Goal: Check status: Check status

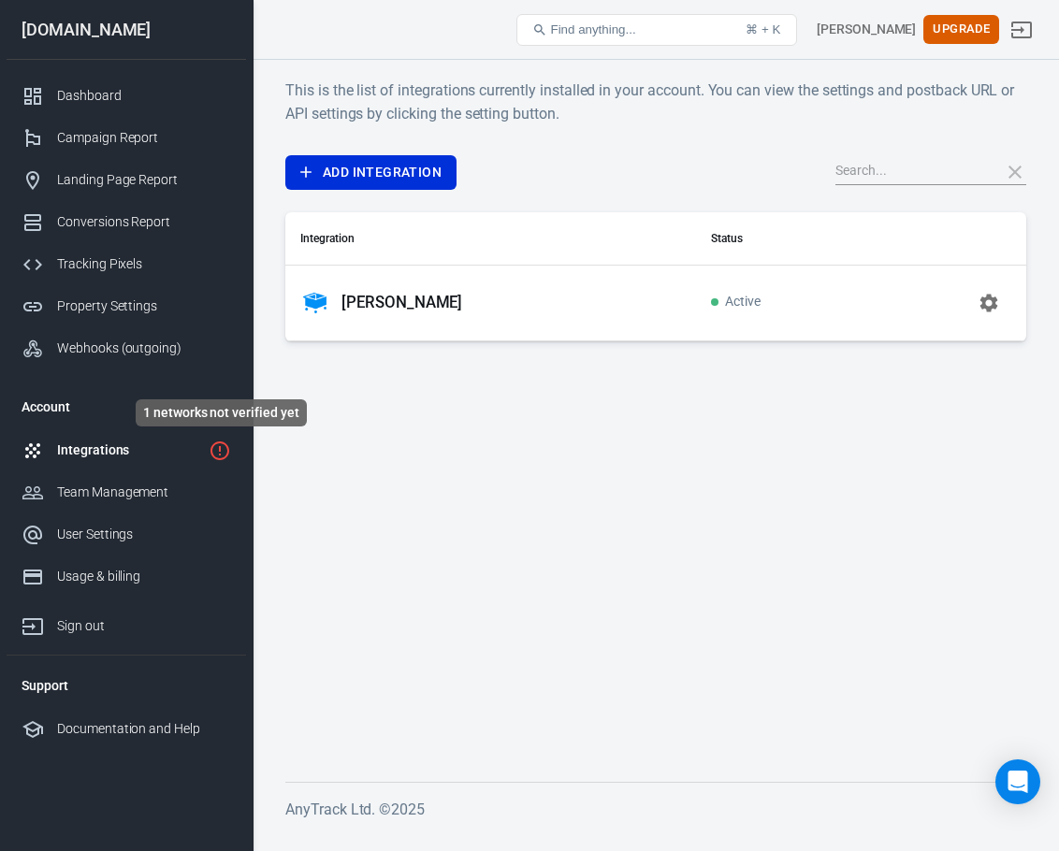
click at [220, 448] on icon "1 networks not verified yet" at bounding box center [220, 451] width 19 height 19
click at [221, 448] on div "Integrations" at bounding box center [144, 451] width 174 height 20
click at [109, 91] on div "Dashboard" at bounding box center [144, 96] width 174 height 20
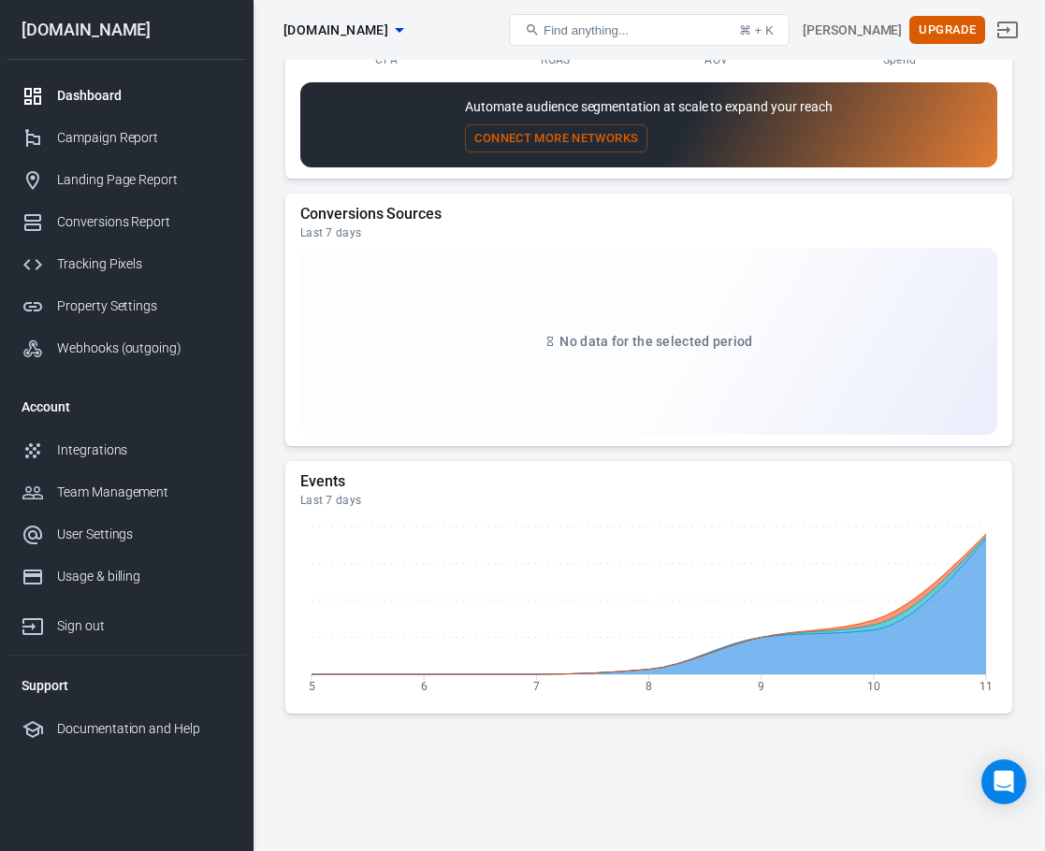
scroll to position [1856, 0]
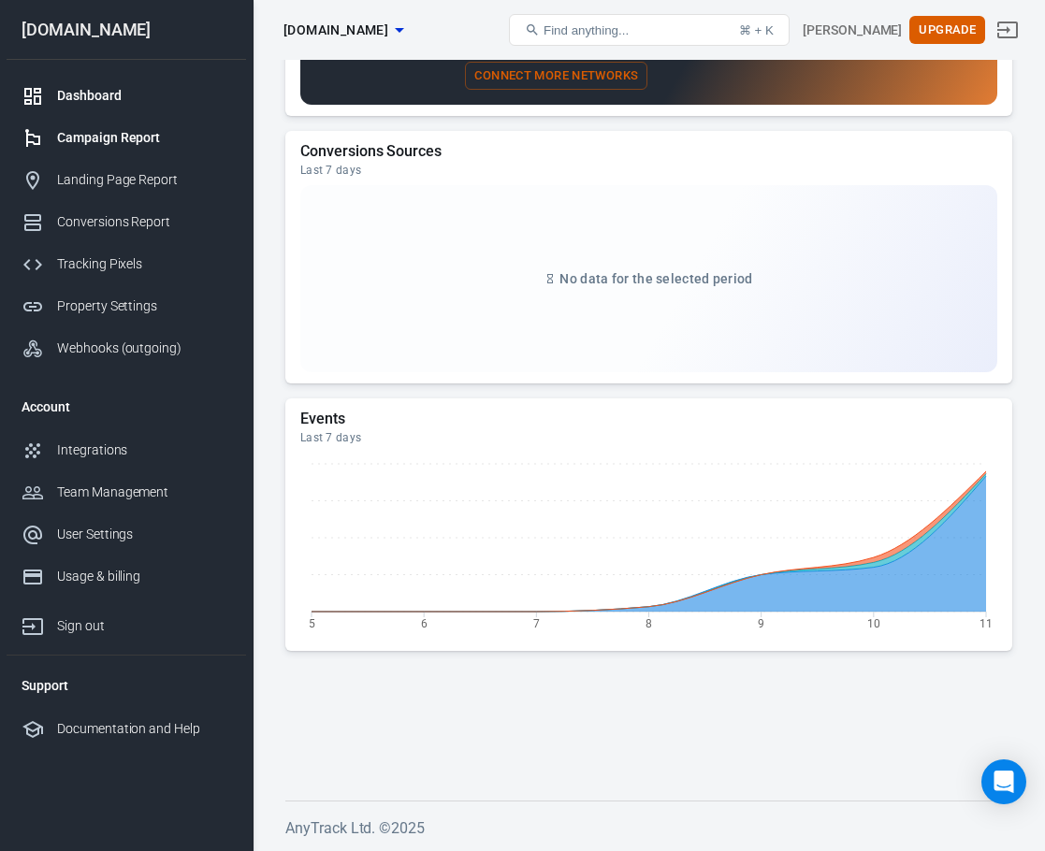
click at [84, 138] on div "Campaign Report" at bounding box center [144, 138] width 174 height 20
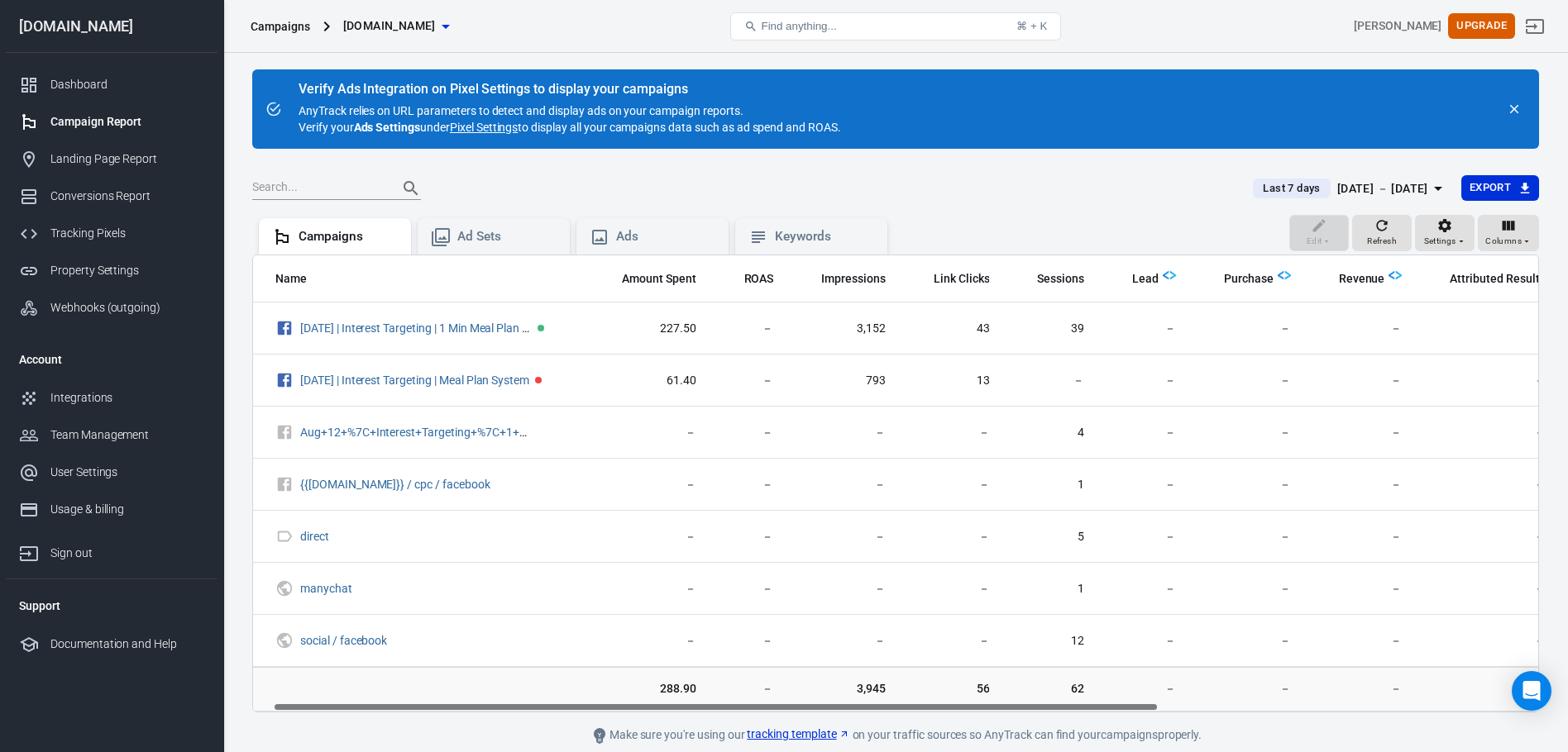
drag, startPoint x: 906, startPoint y: 706, endPoint x: 927, endPoint y: 706, distance: 21.0
click at [927, 706] on div "Name Amount Spent ROAS Impressions Link Clicks Sessions Lead Purchase Revenue A…" at bounding box center [895, 483] width 1285 height 457
click at [935, 244] on span "Refresh" at bounding box center [1382, 241] width 30 height 15
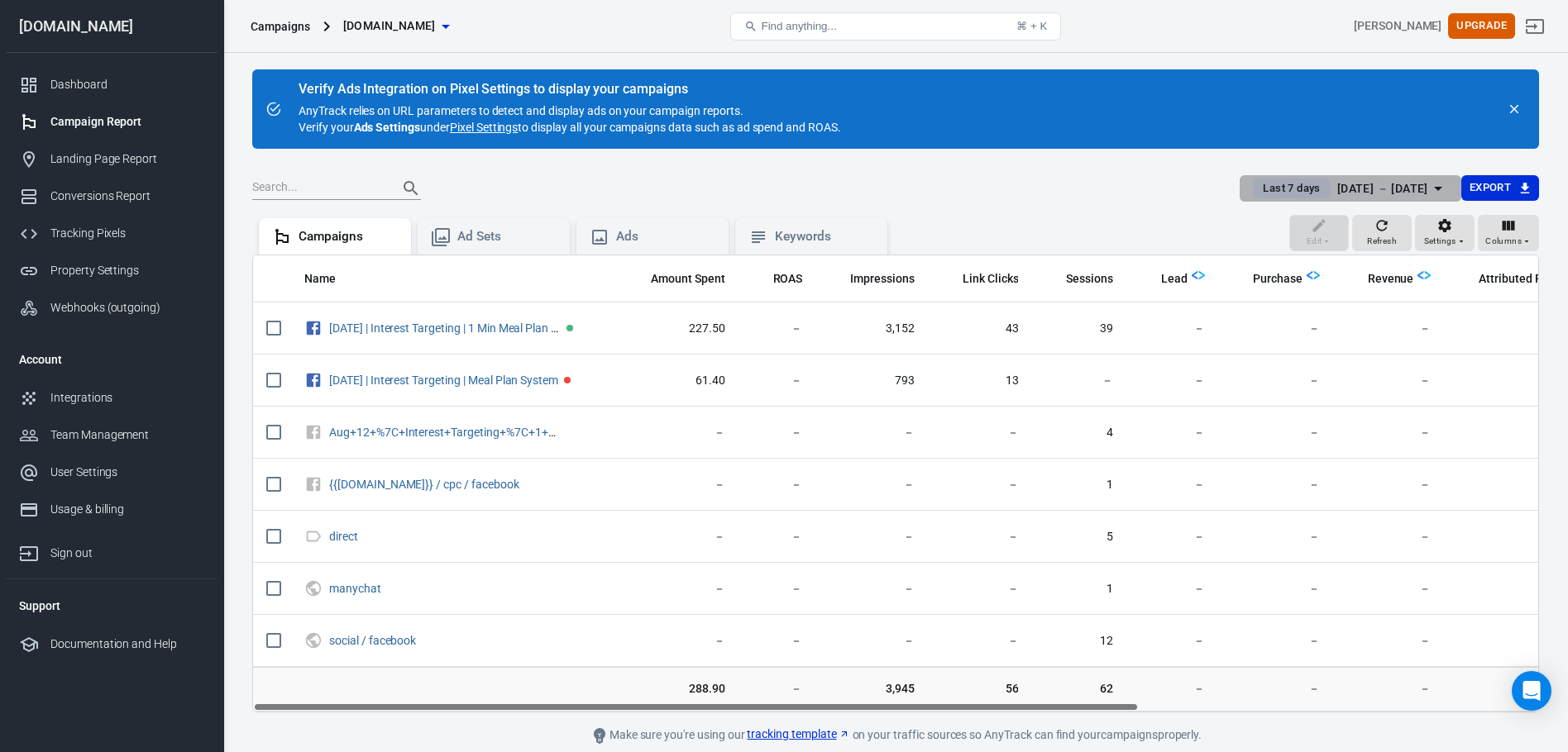
click at [935, 194] on div "[DATE] － [DATE]" at bounding box center [1382, 188] width 91 height 20
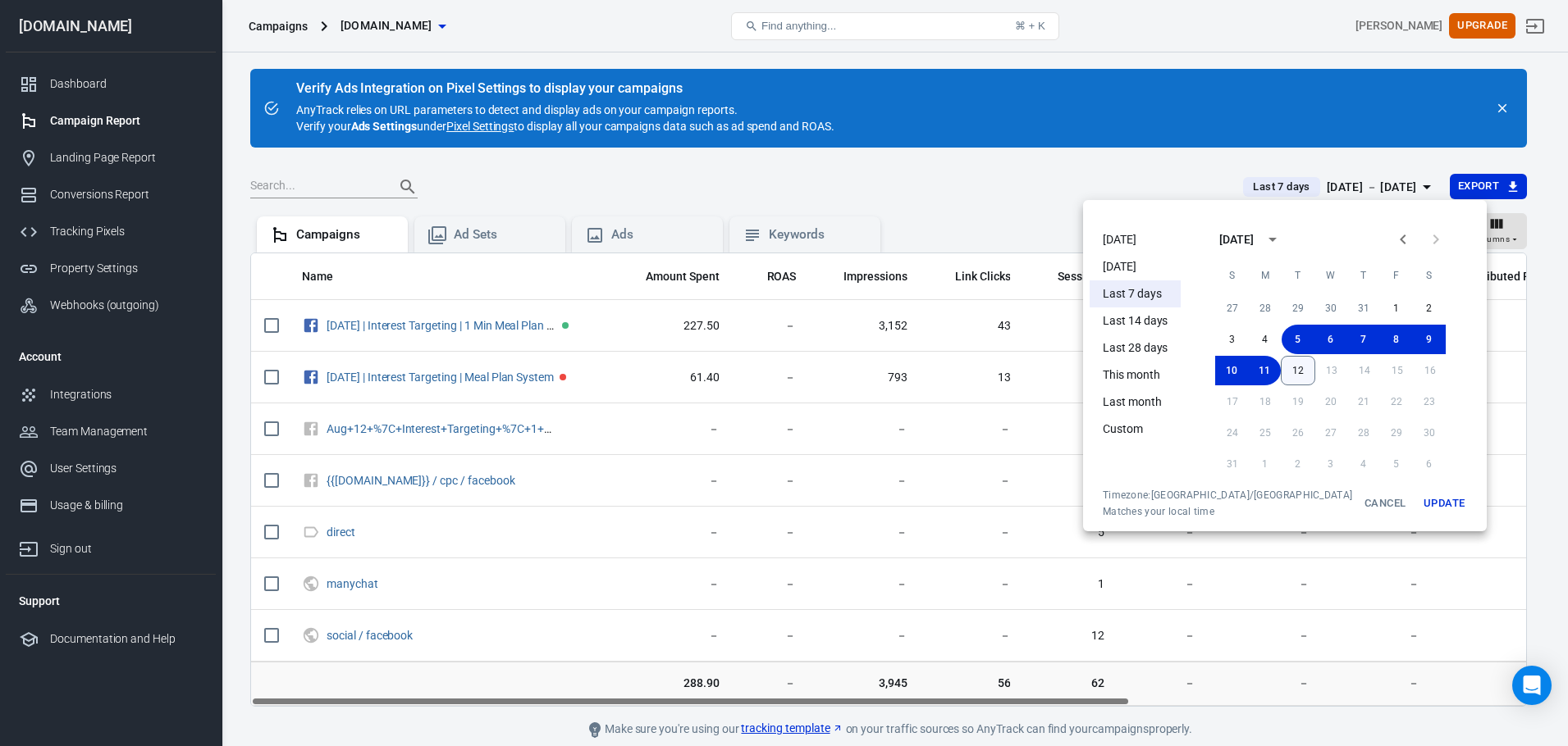
click at [928, 365] on button "12" at bounding box center [1298, 371] width 34 height 30
click at [928, 501] on button "Update" at bounding box center [1444, 504] width 53 height 30
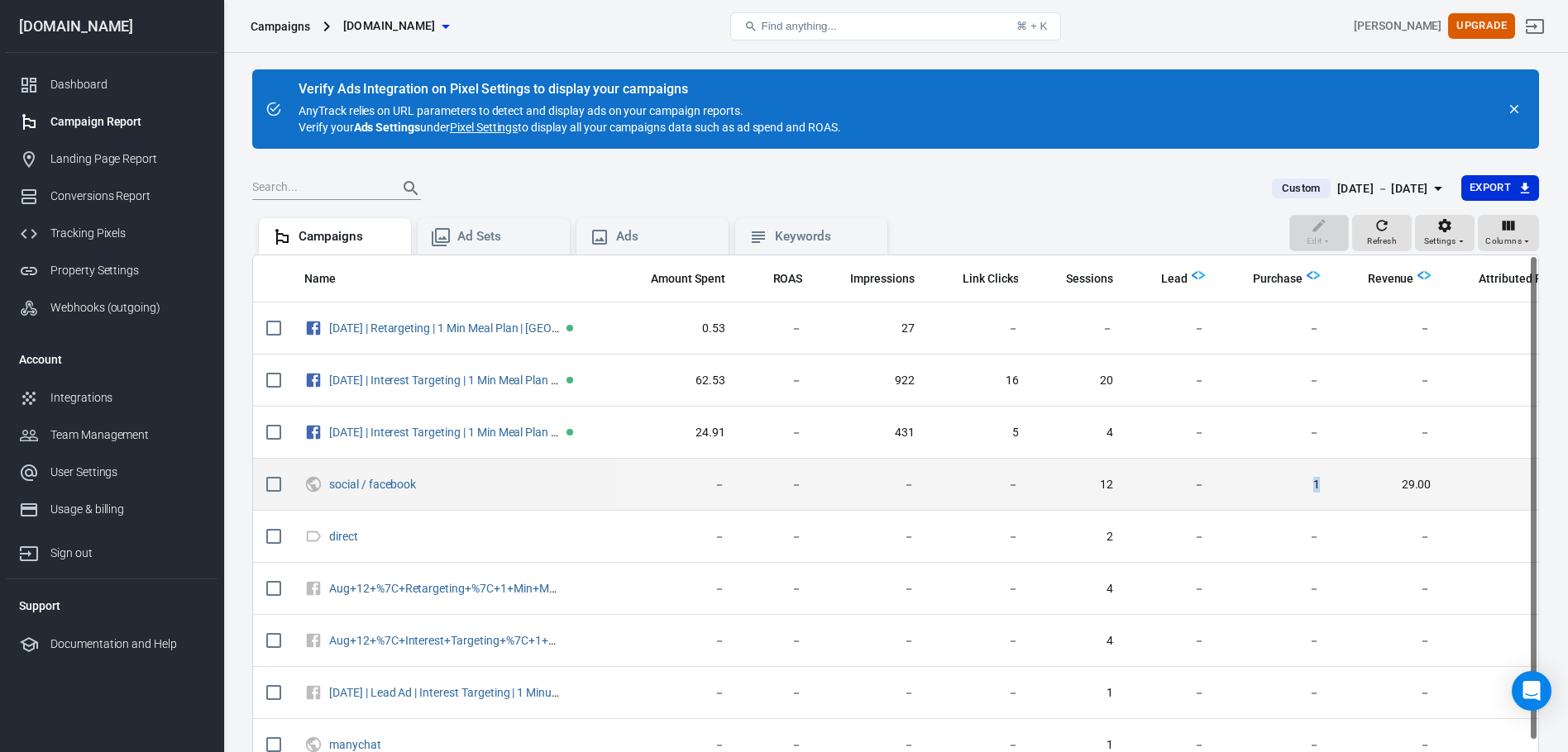
click at [935, 483] on td "1" at bounding box center [1275, 484] width 115 height 52
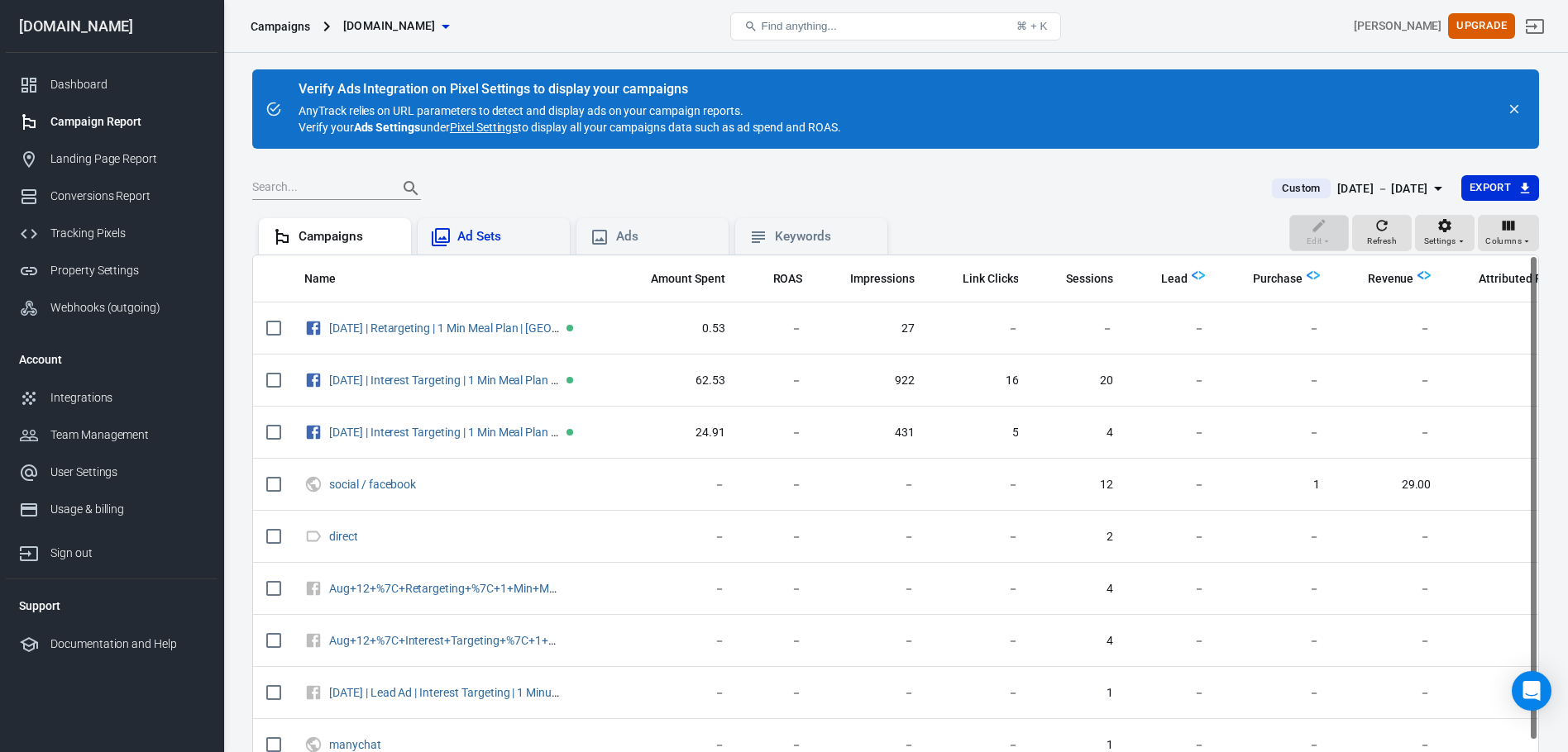
click at [502, 239] on div "Ad Sets" at bounding box center [506, 237] width 99 height 18
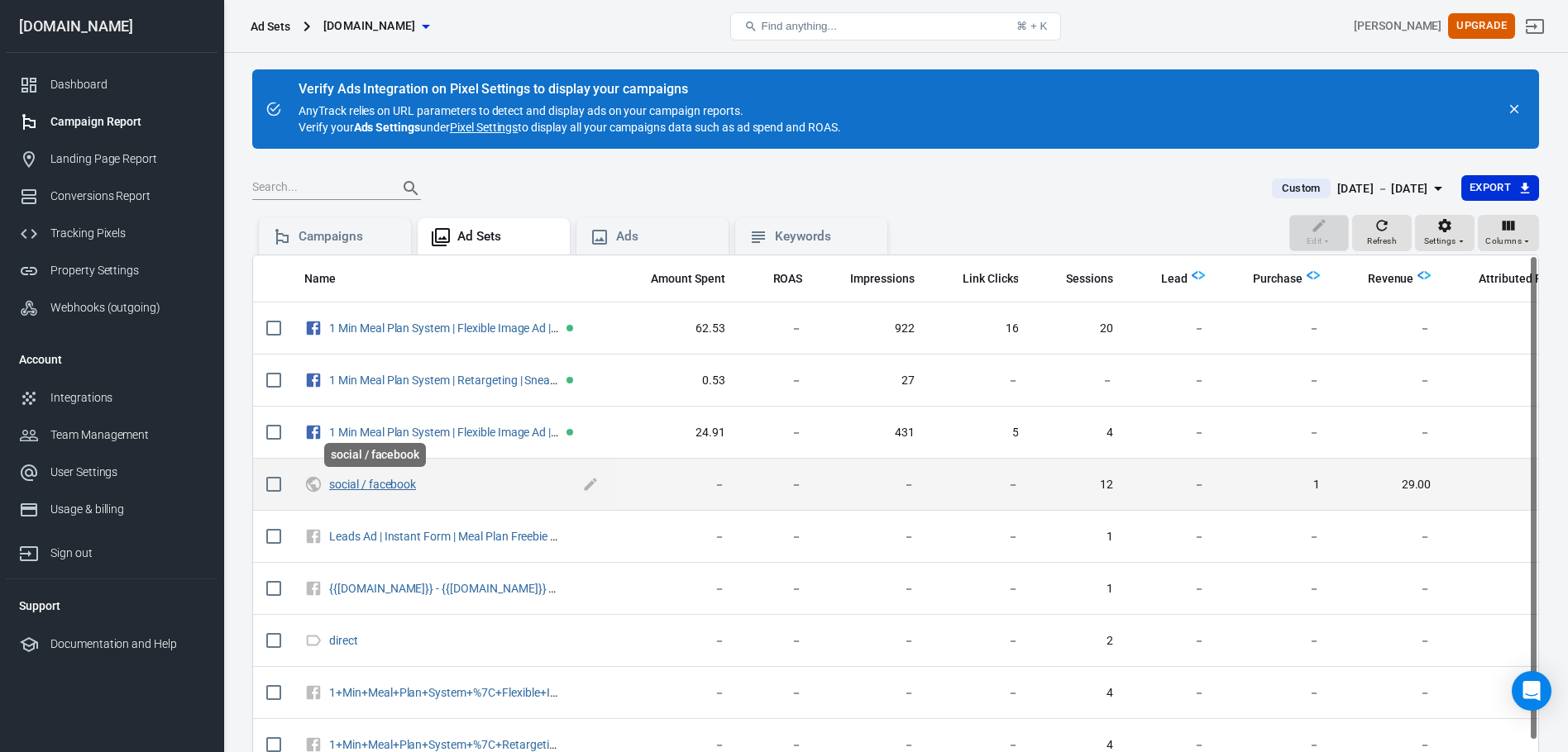
click at [399, 482] on link "social / facebook" at bounding box center [372, 484] width 87 height 13
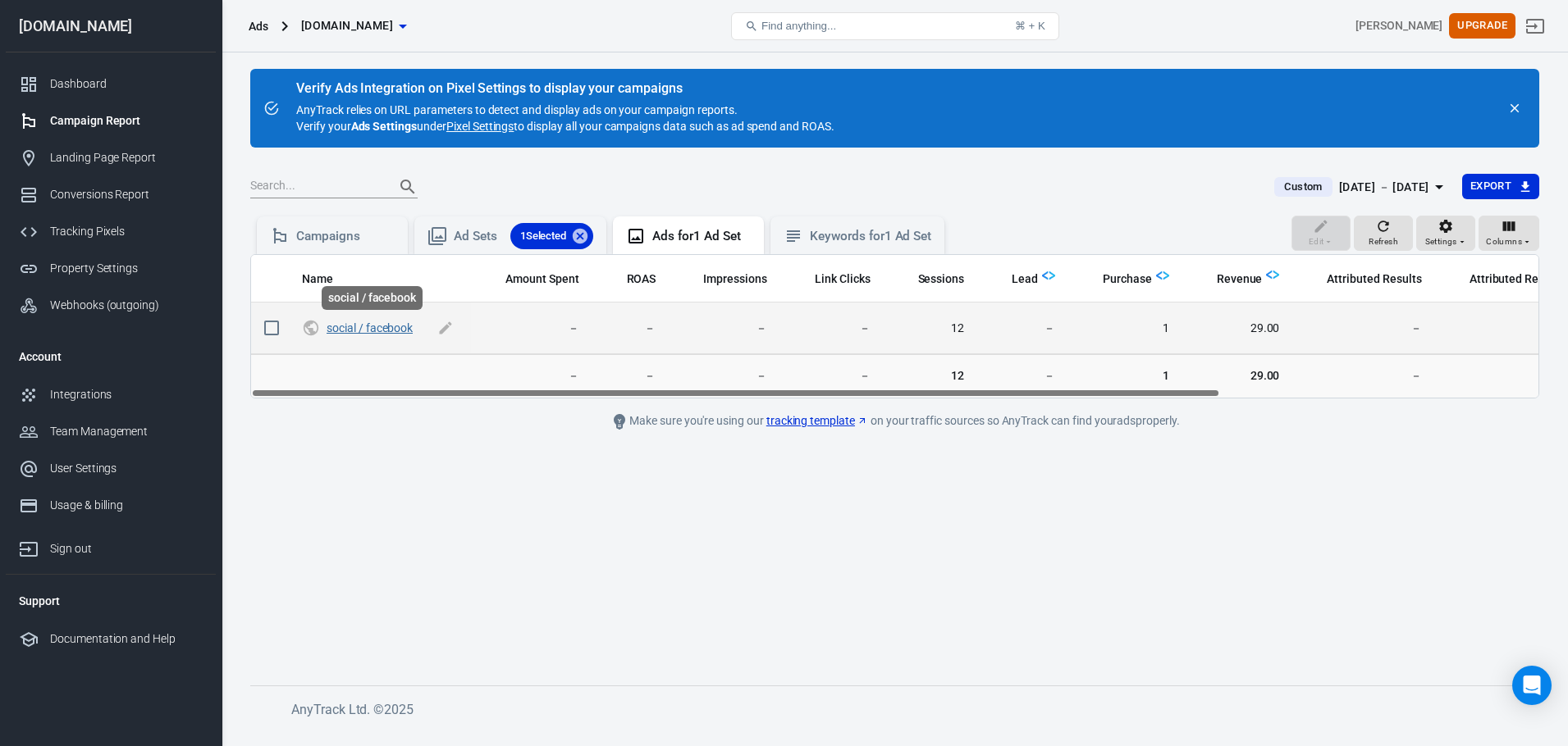
click at [359, 330] on link "social / facebook" at bounding box center [369, 328] width 86 height 13
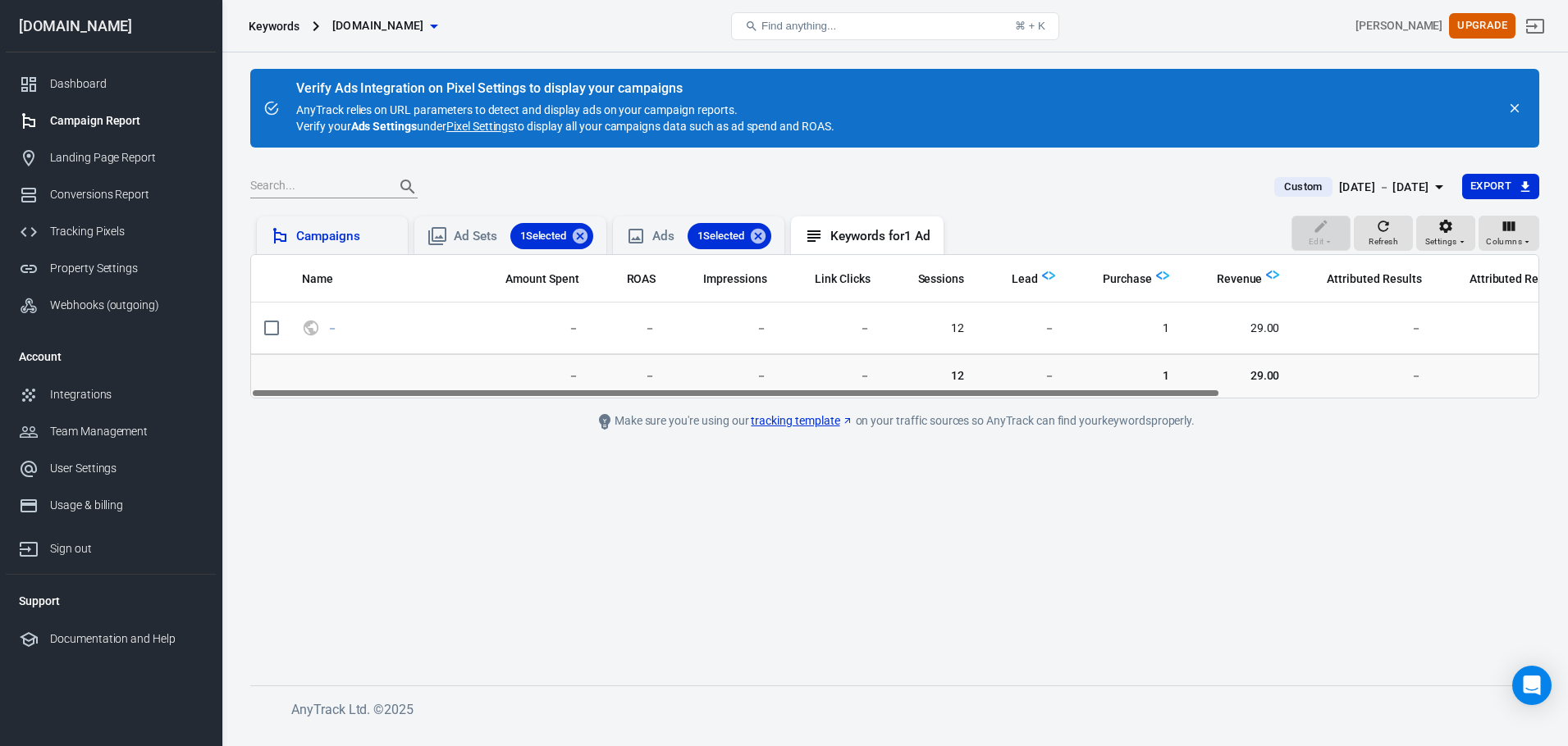
click at [300, 237] on div "Campaigns" at bounding box center [346, 237] width 98 height 18
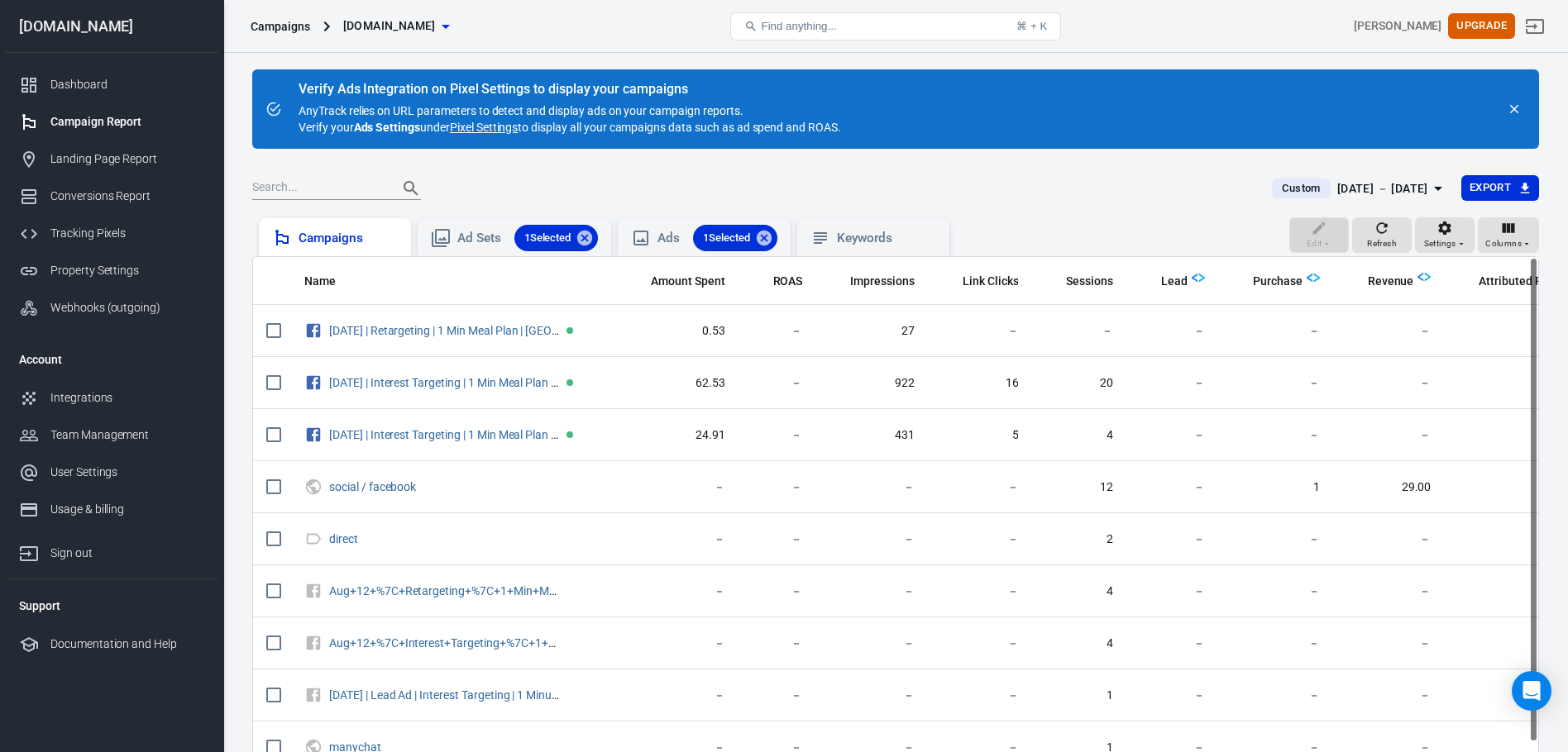
click at [343, 240] on div "Campaigns" at bounding box center [348, 239] width 99 height 18
